Goal: Download file/media

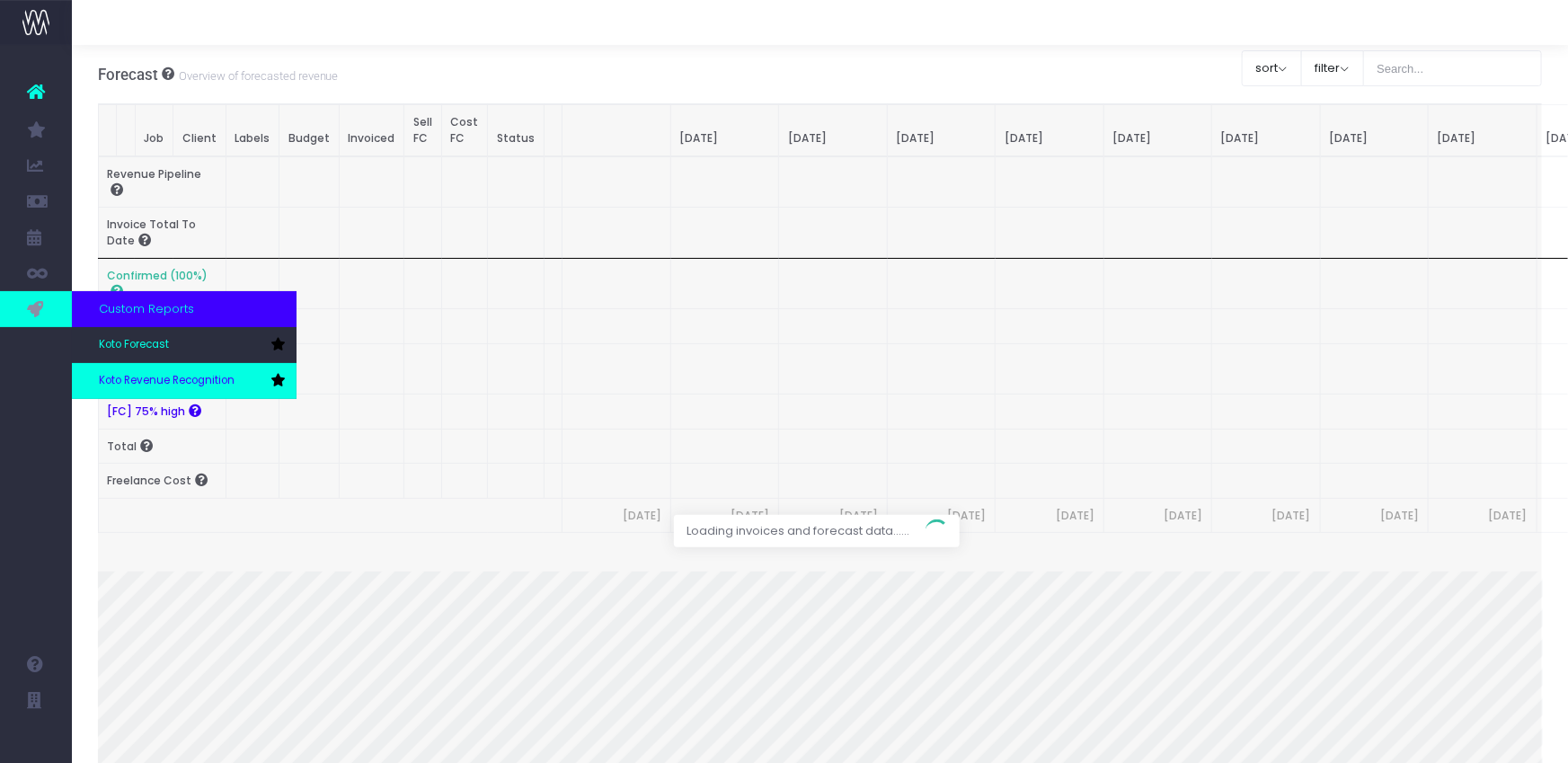
click at [156, 375] on span "Koto Revenue Recognition" at bounding box center [167, 381] width 136 height 16
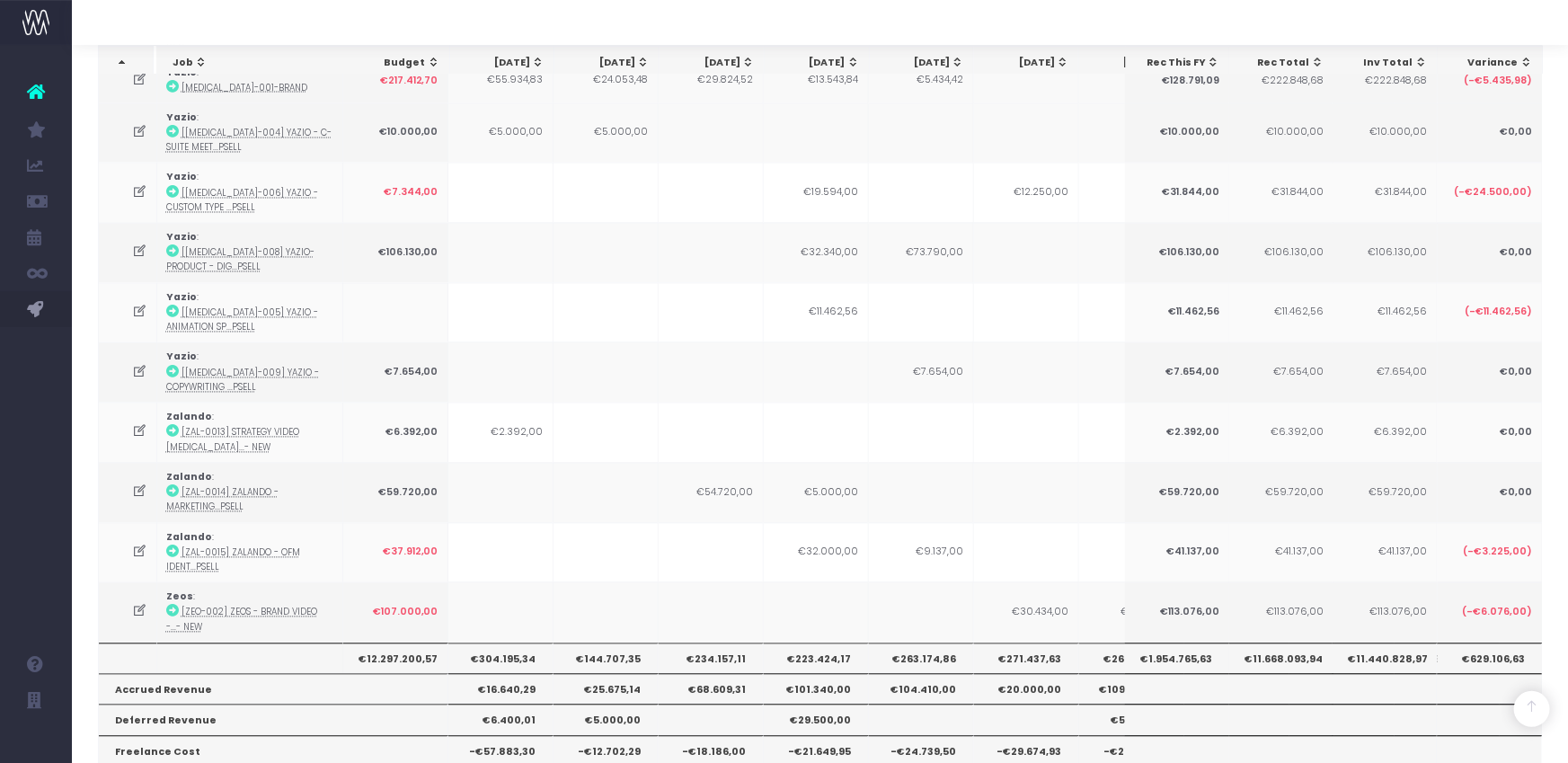
scroll to position [1787, 0]
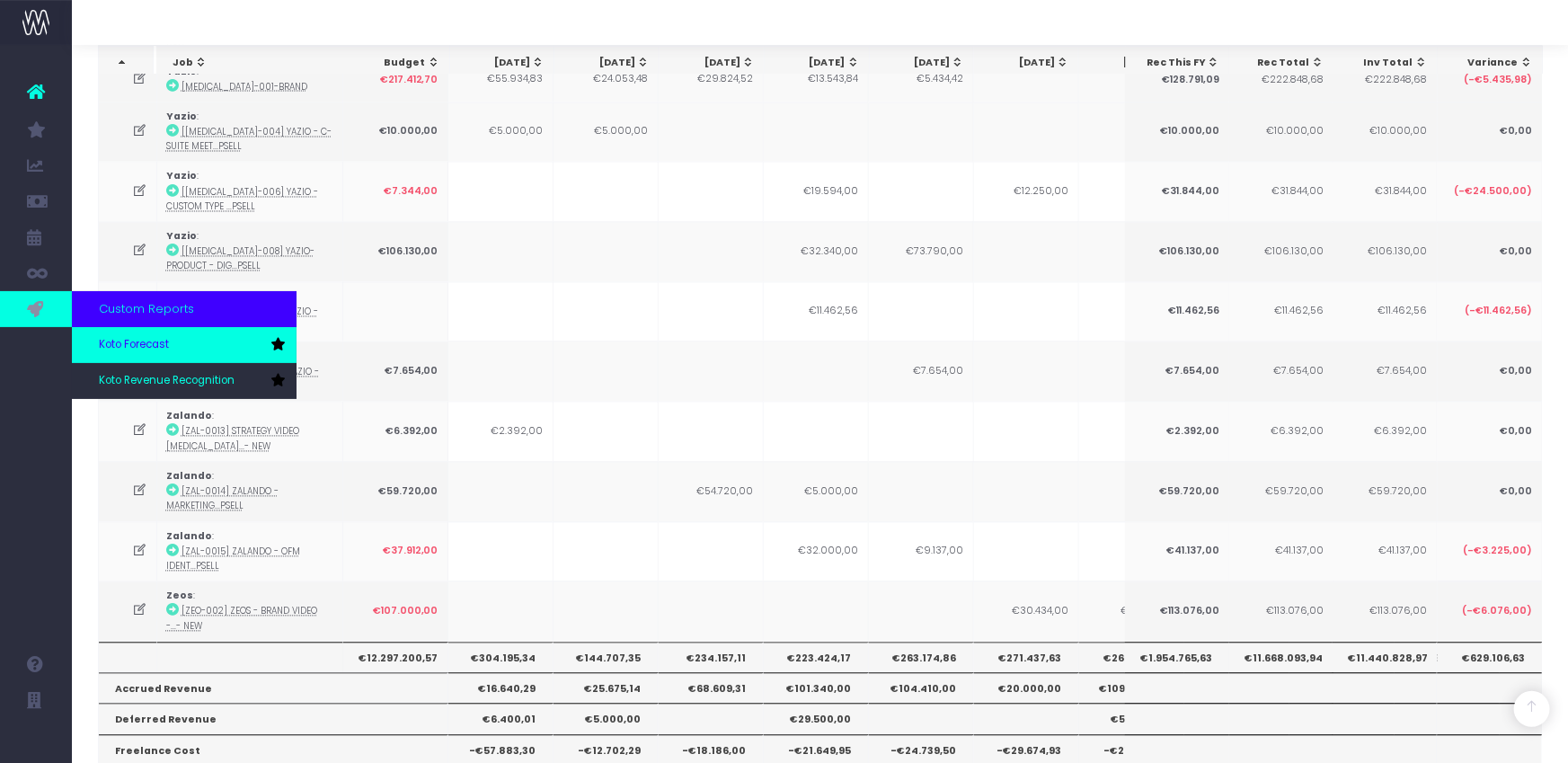
click at [111, 355] on link "Koto Forecast" at bounding box center [184, 345] width 225 height 36
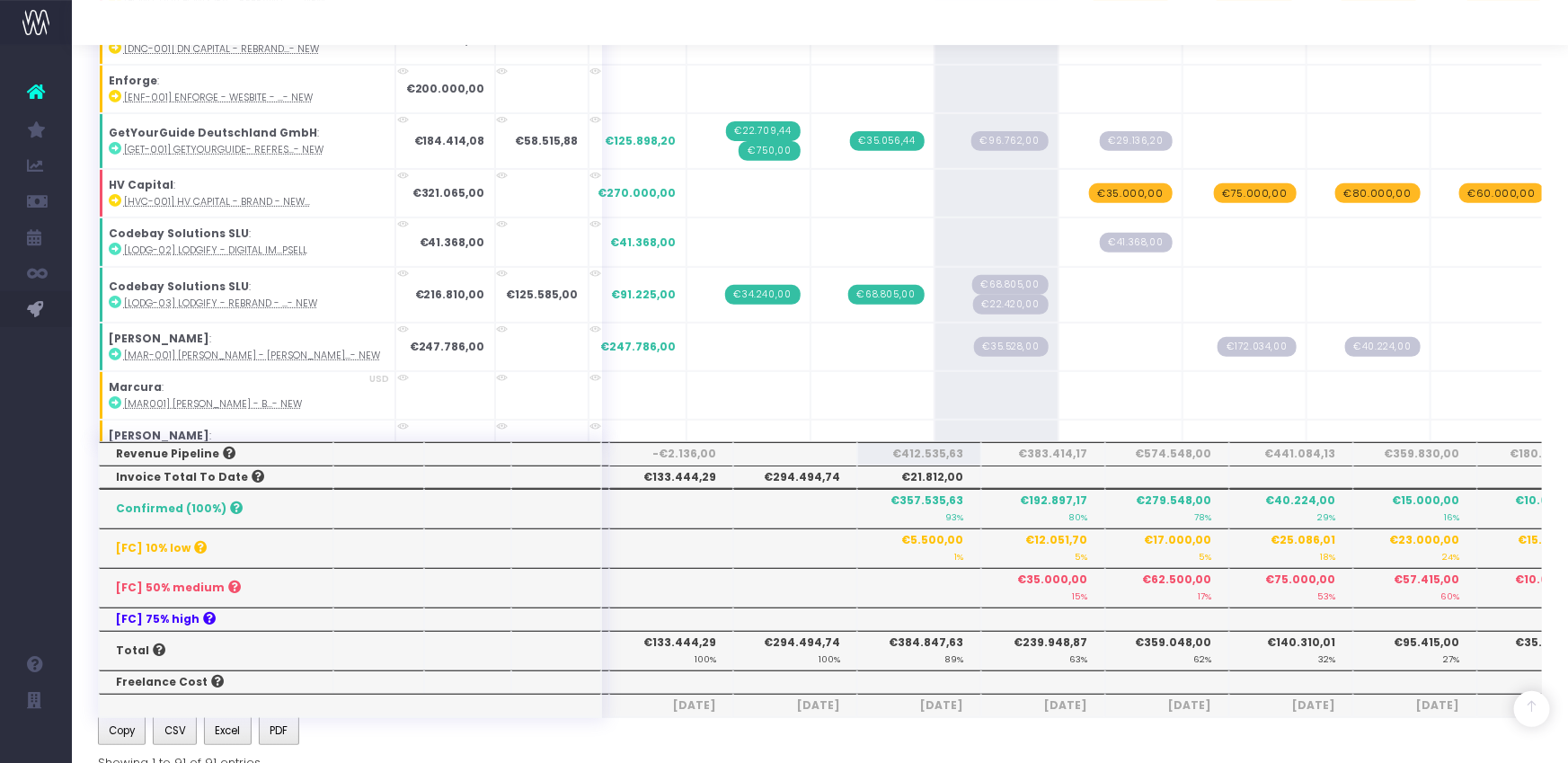
scroll to position [349, 0]
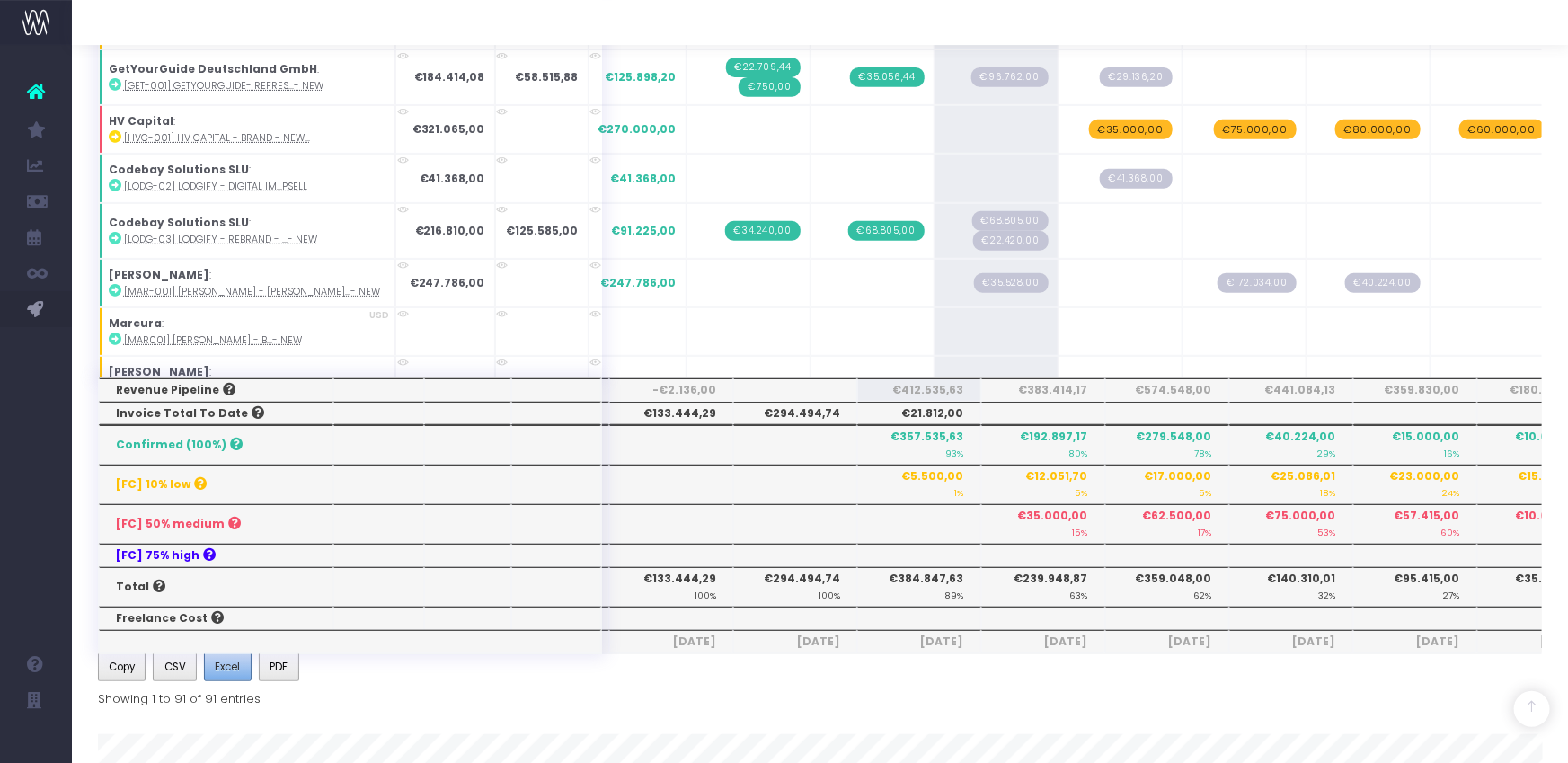
click at [245, 673] on button "Excel" at bounding box center [228, 666] width 47 height 29
click at [250, 664] on button "Excel" at bounding box center [228, 666] width 47 height 29
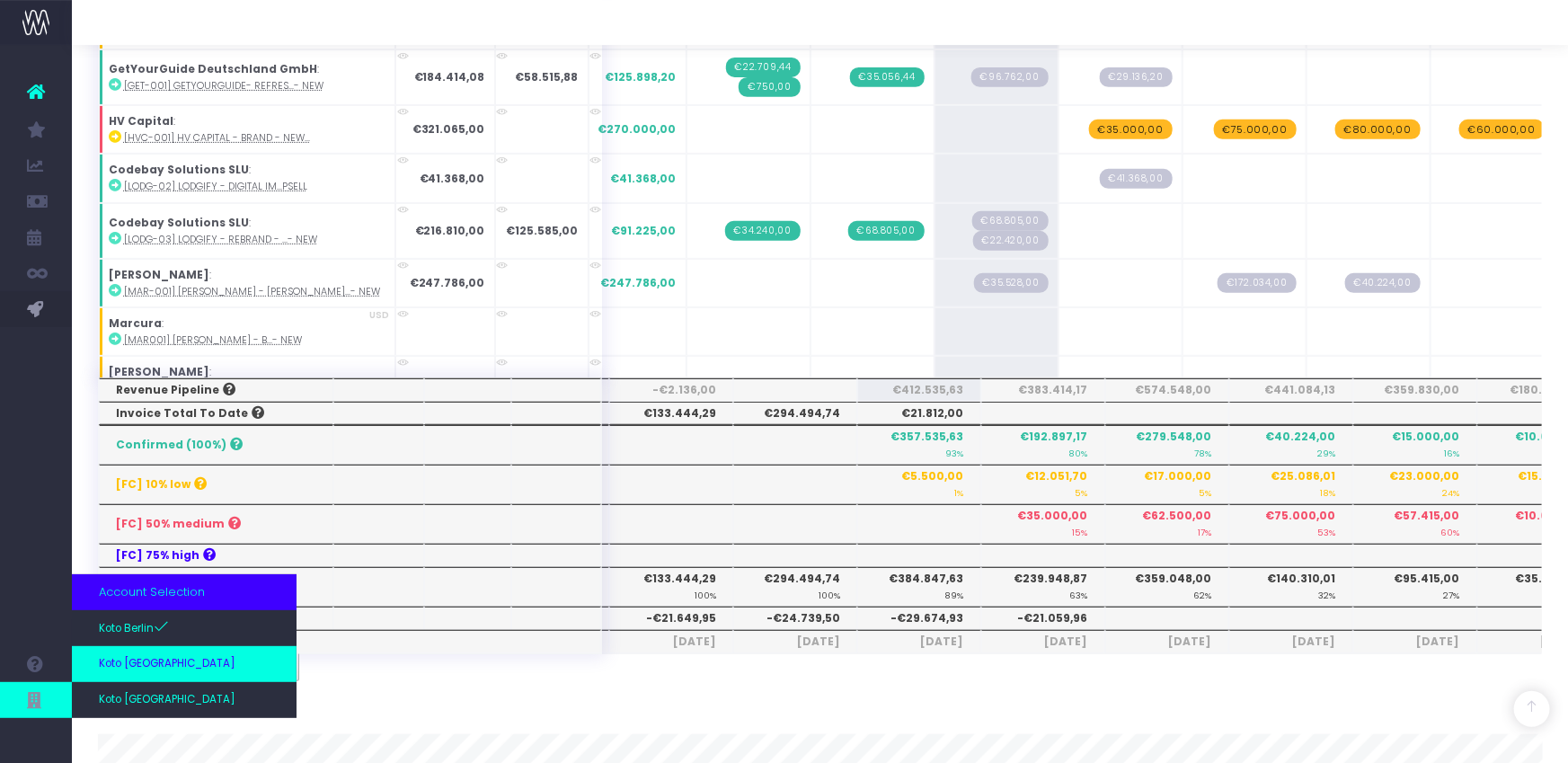
click at [151, 680] on link "Koto [GEOGRAPHIC_DATA]" at bounding box center [184, 663] width 225 height 36
